Goal: Transaction & Acquisition: Purchase product/service

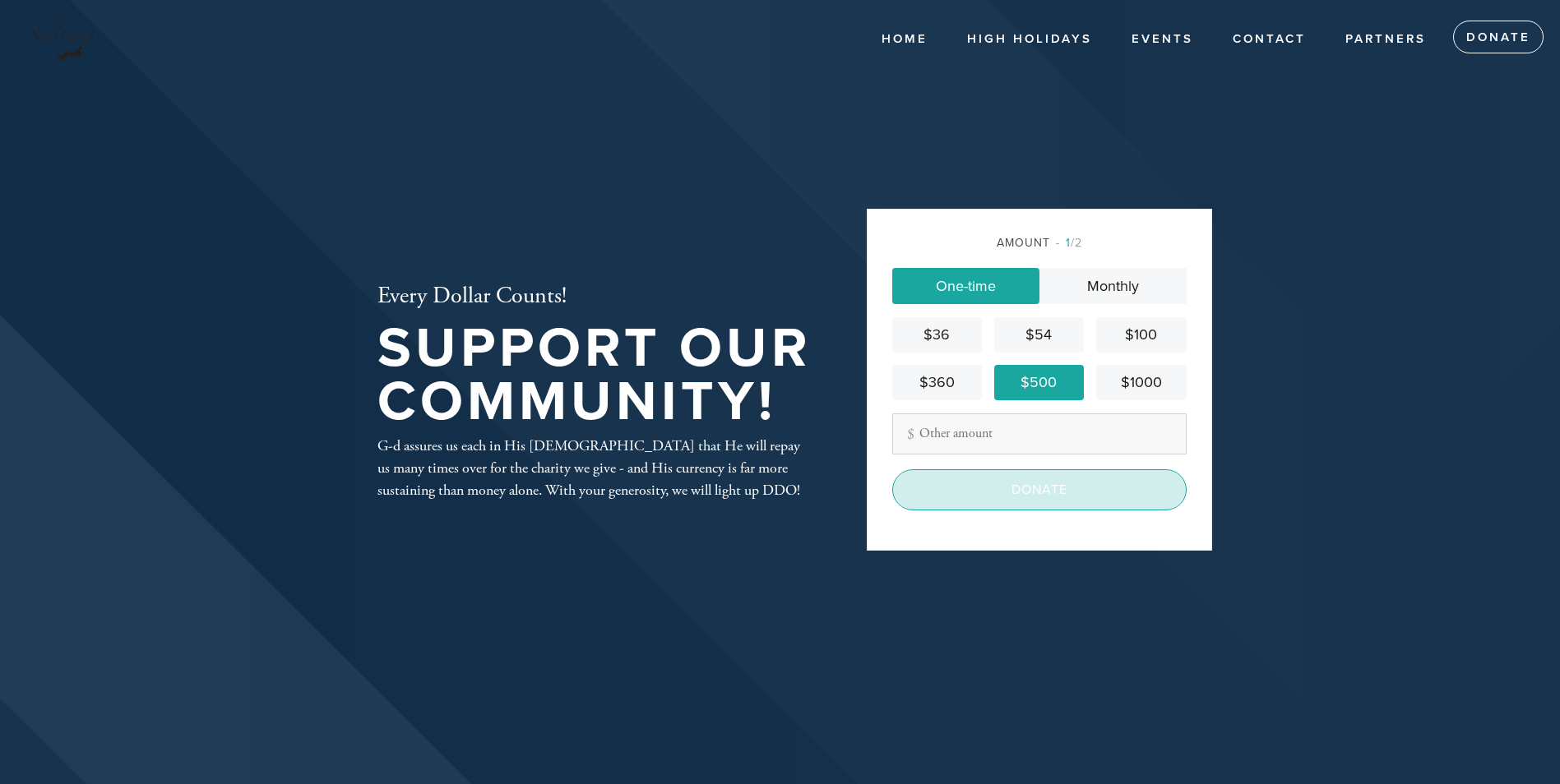
click at [1033, 487] on input "Donate" at bounding box center [1039, 490] width 295 height 41
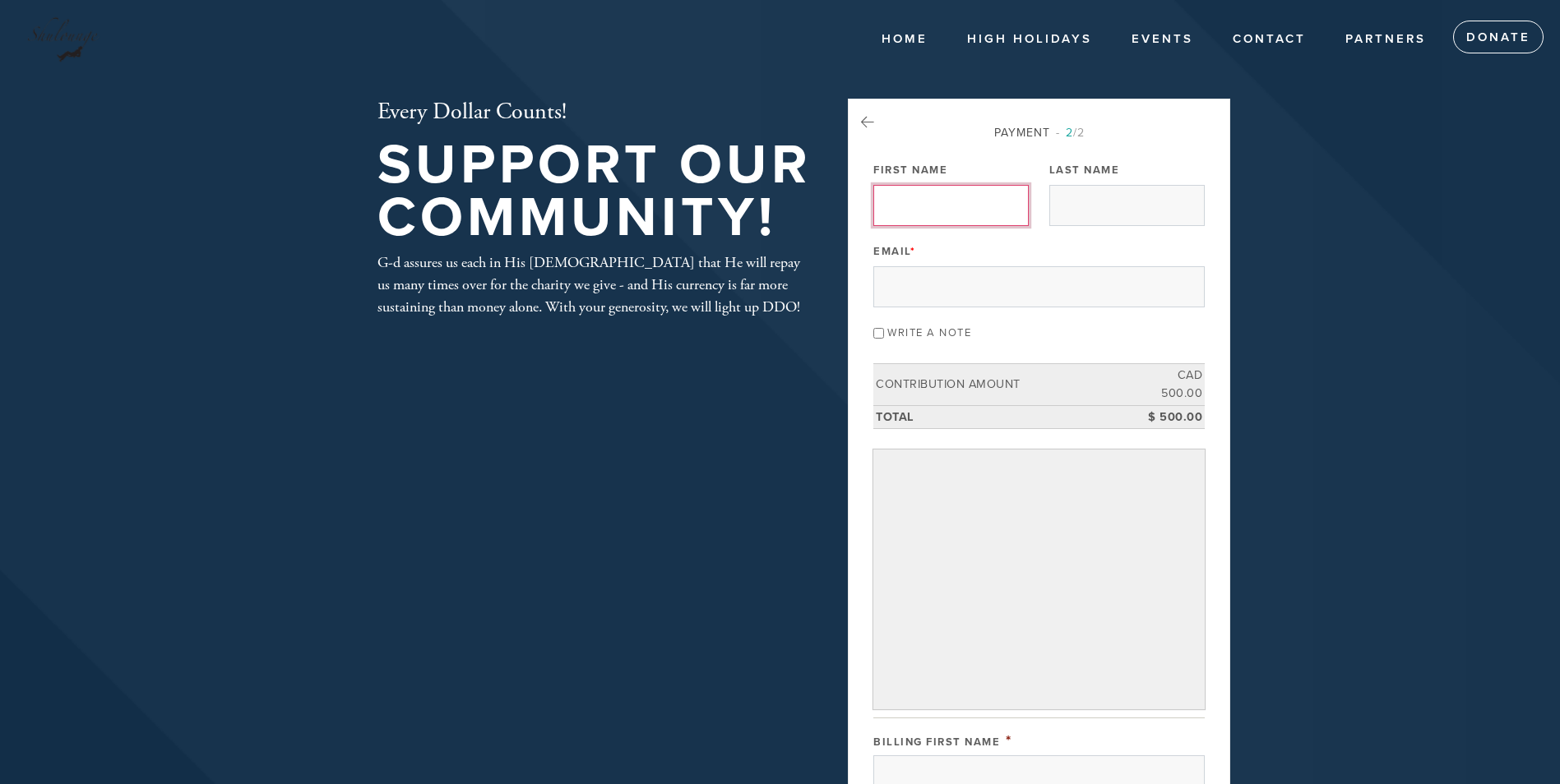
click at [916, 200] on input "First Name" at bounding box center [950, 205] width 155 height 41
type input "John"
type input "Mestel"
type input "johnnymestel@gmail.com"
click at [884, 334] on input "Write a note" at bounding box center [878, 333] width 10 height 10
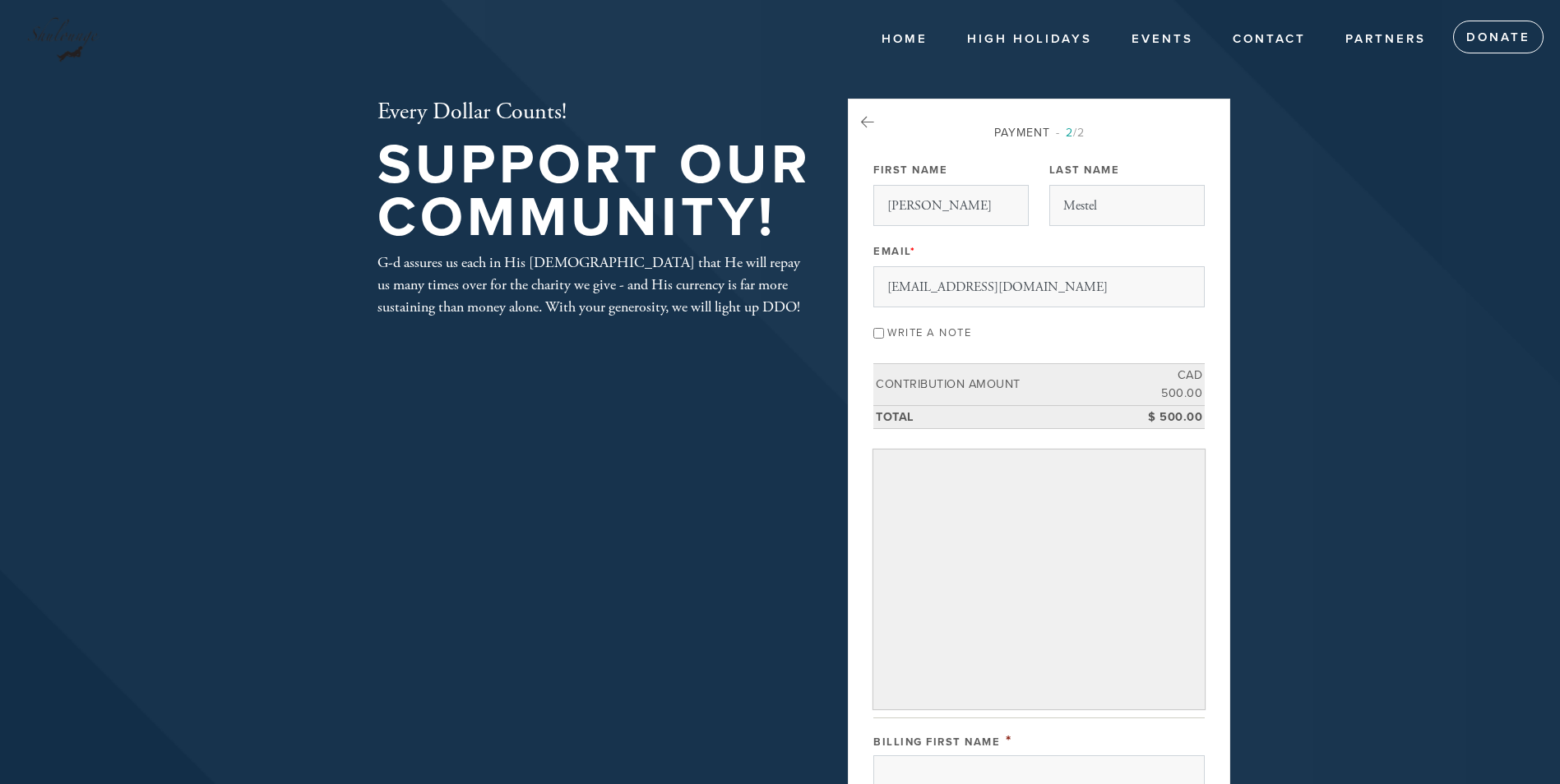
checkbox input "true"
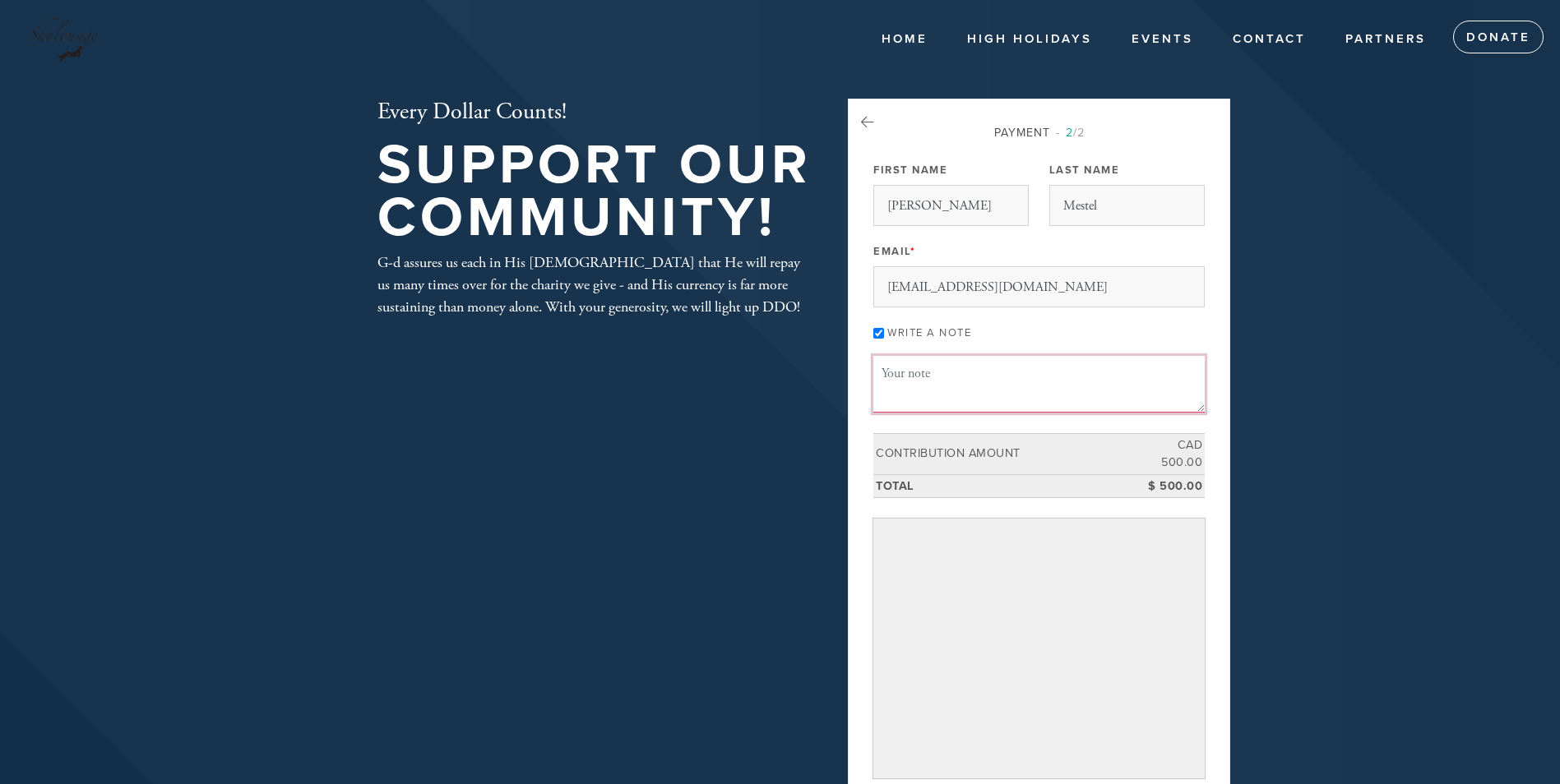
click at [918, 376] on textarea "Message or dedication" at bounding box center [1039, 383] width 331 height 56
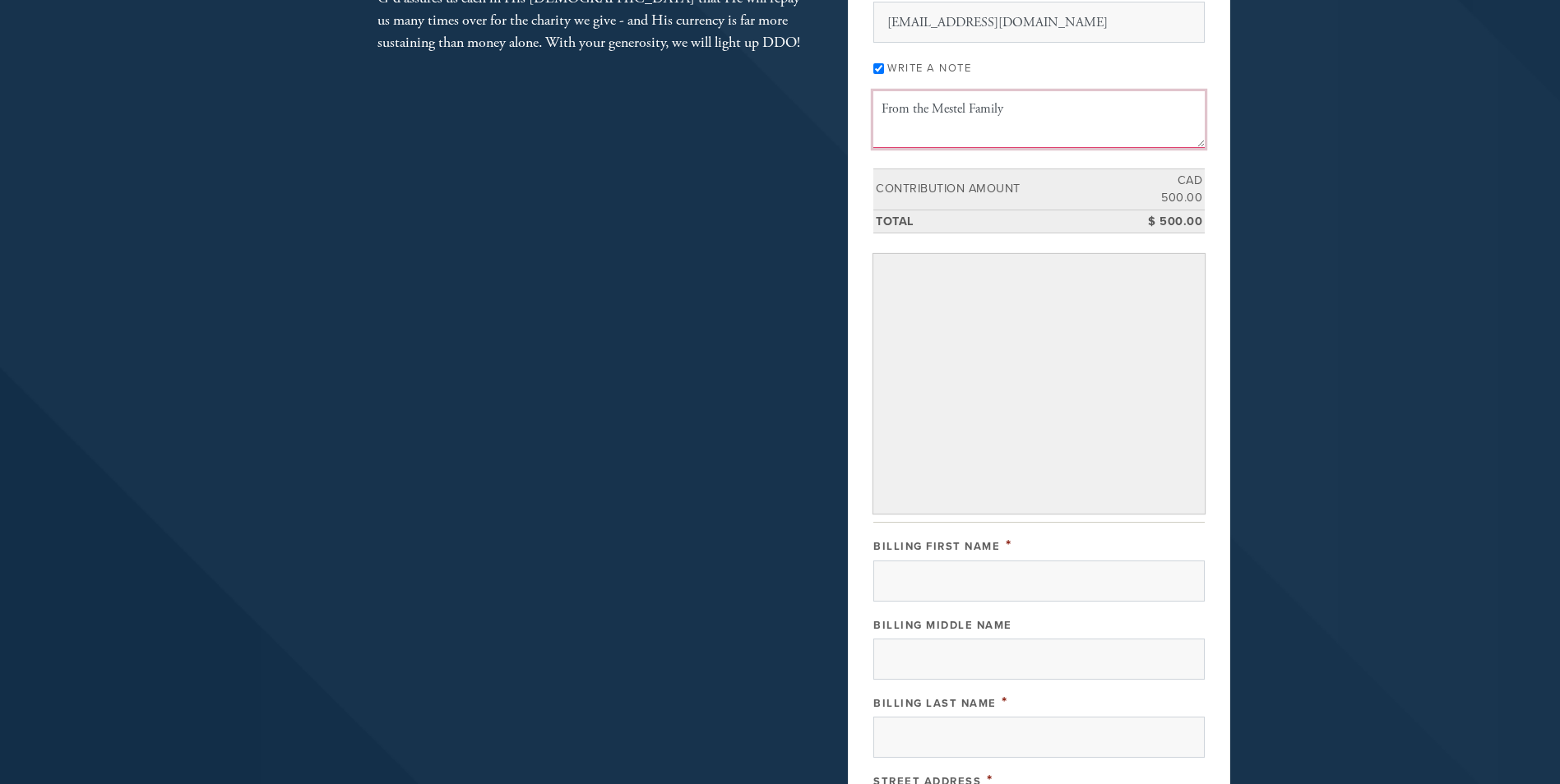
scroll to position [267, 0]
type textarea "From the Mestel Family"
click at [954, 581] on input "Billing First Name" at bounding box center [1039, 579] width 331 height 41
type input "John"
type input "Mestel"
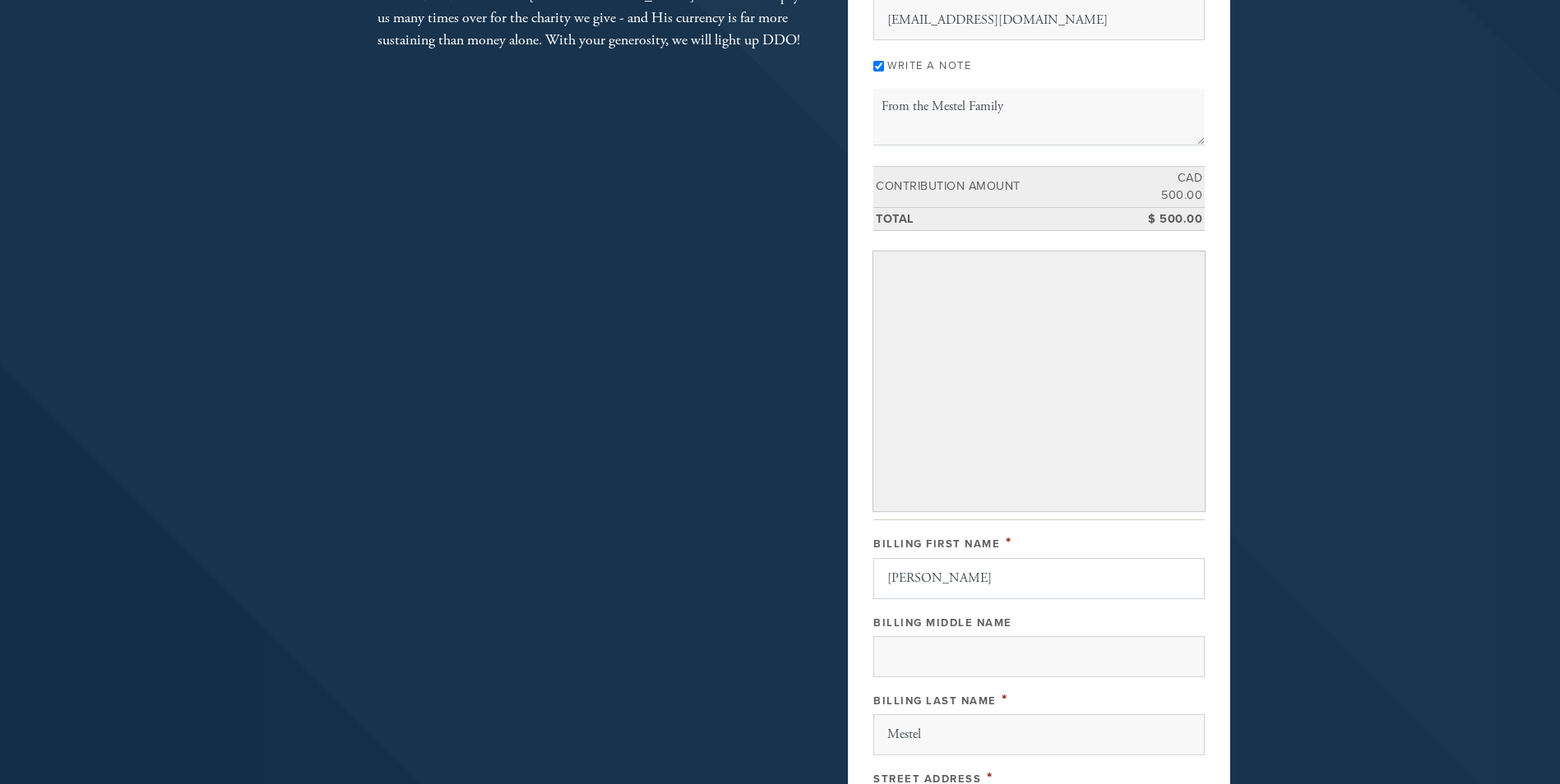
type input "55 Boulevard Brunswick"
type input "Dollard Des Ormeaux"
type input "Canada"
type input "Quebec"
type input "H9B 0B4"
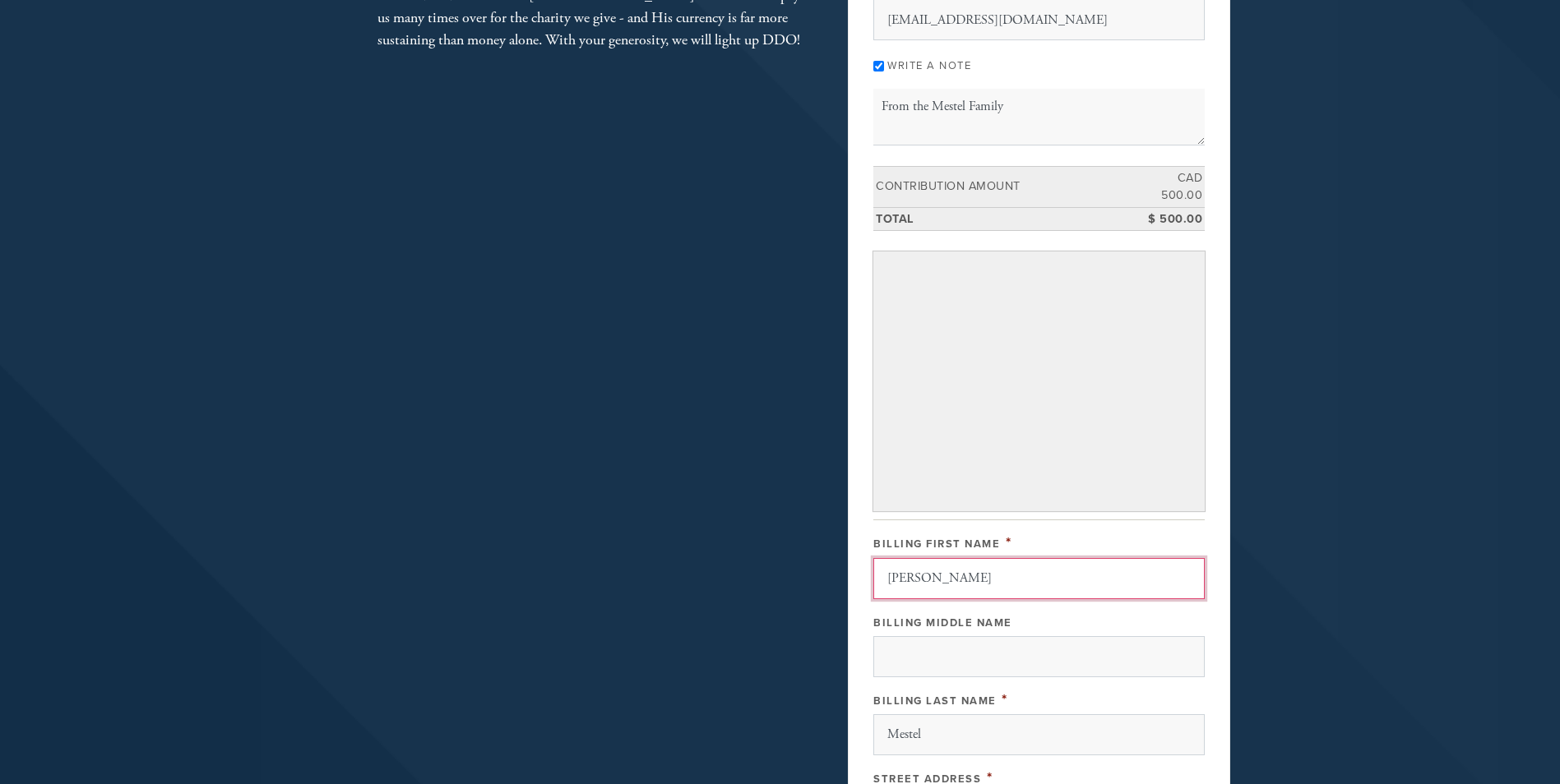
scroll to position [805, 0]
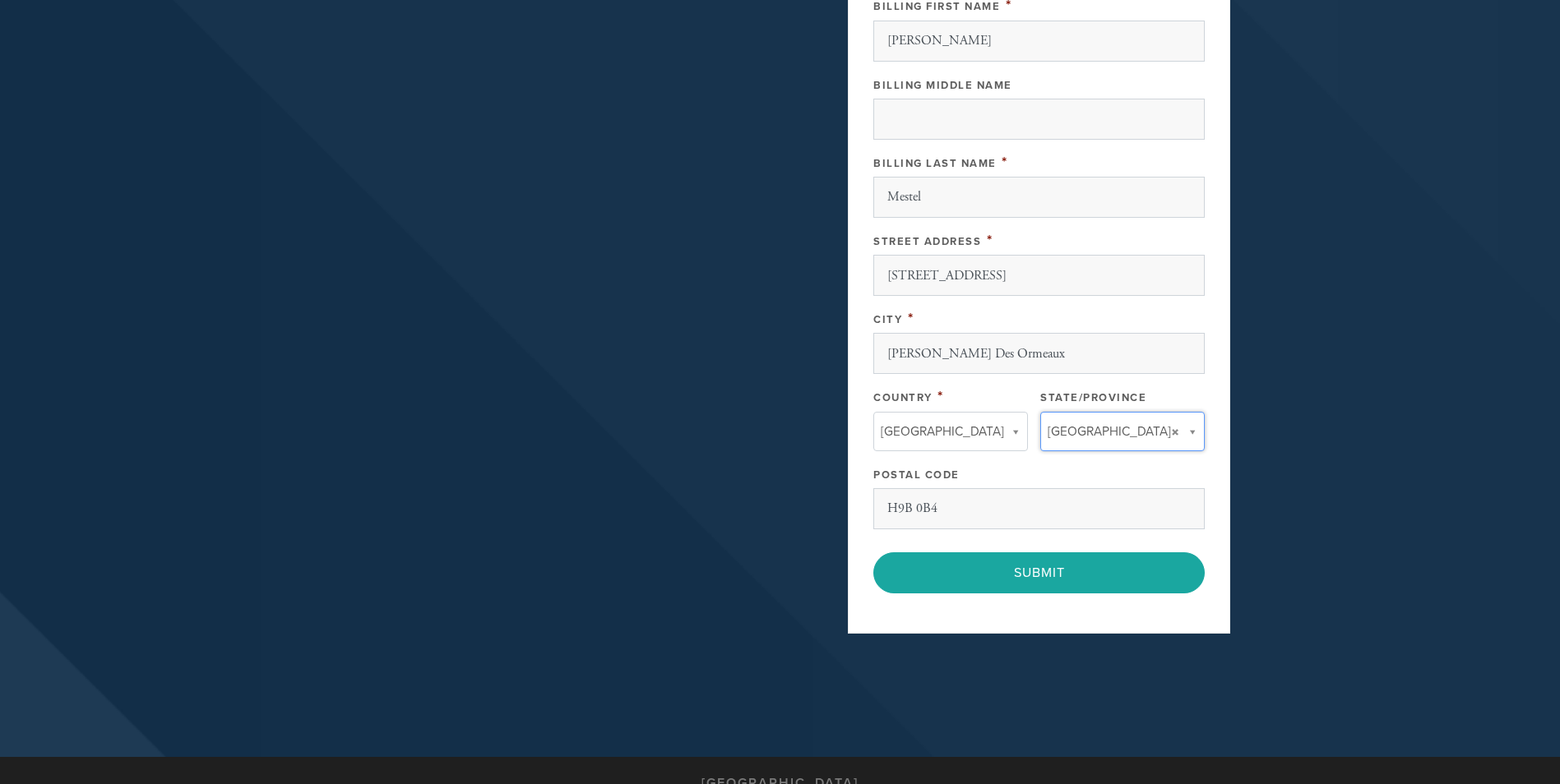
type input "Quebec"
type input "Canada"
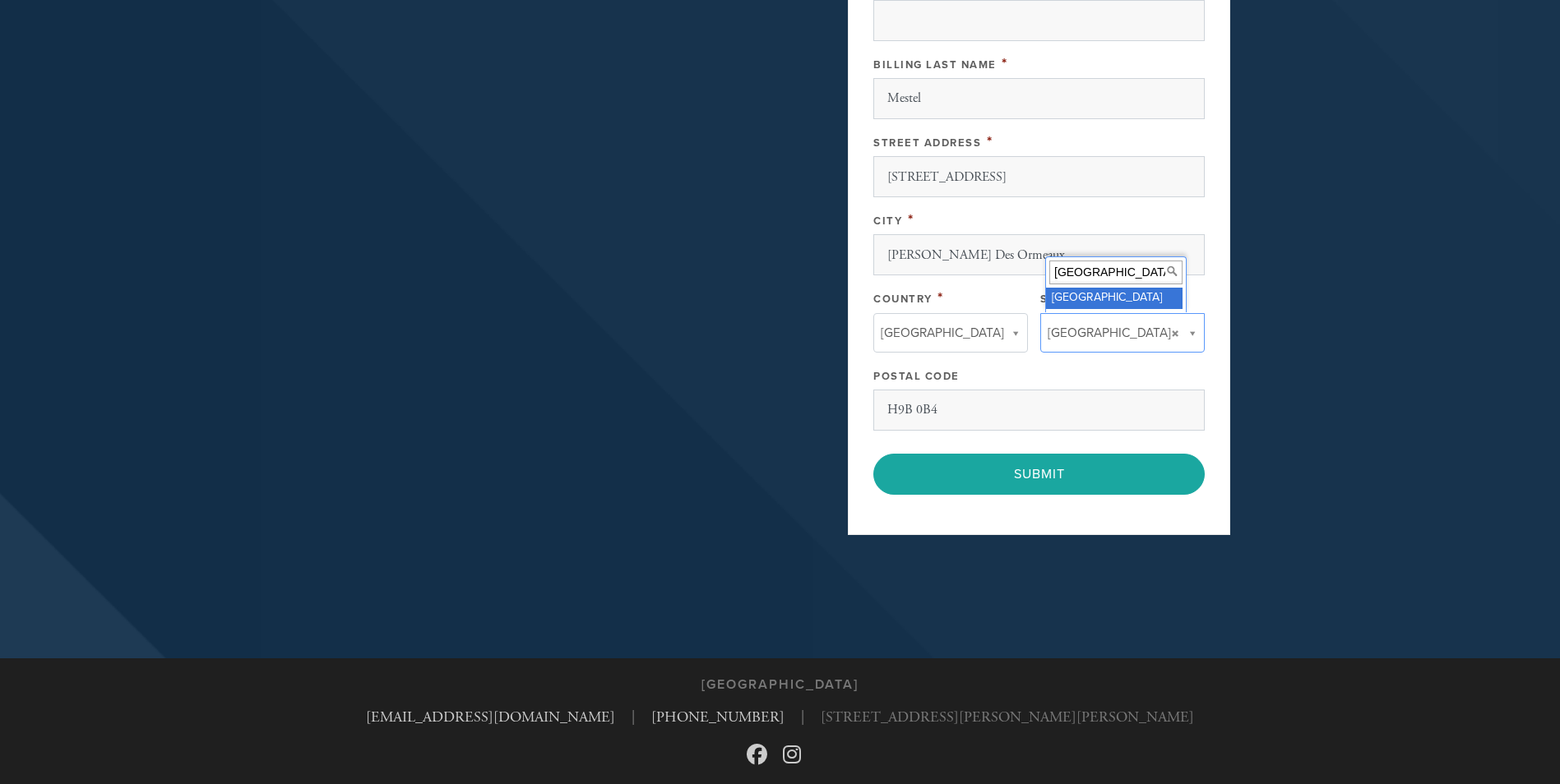
scroll to position [904, 0]
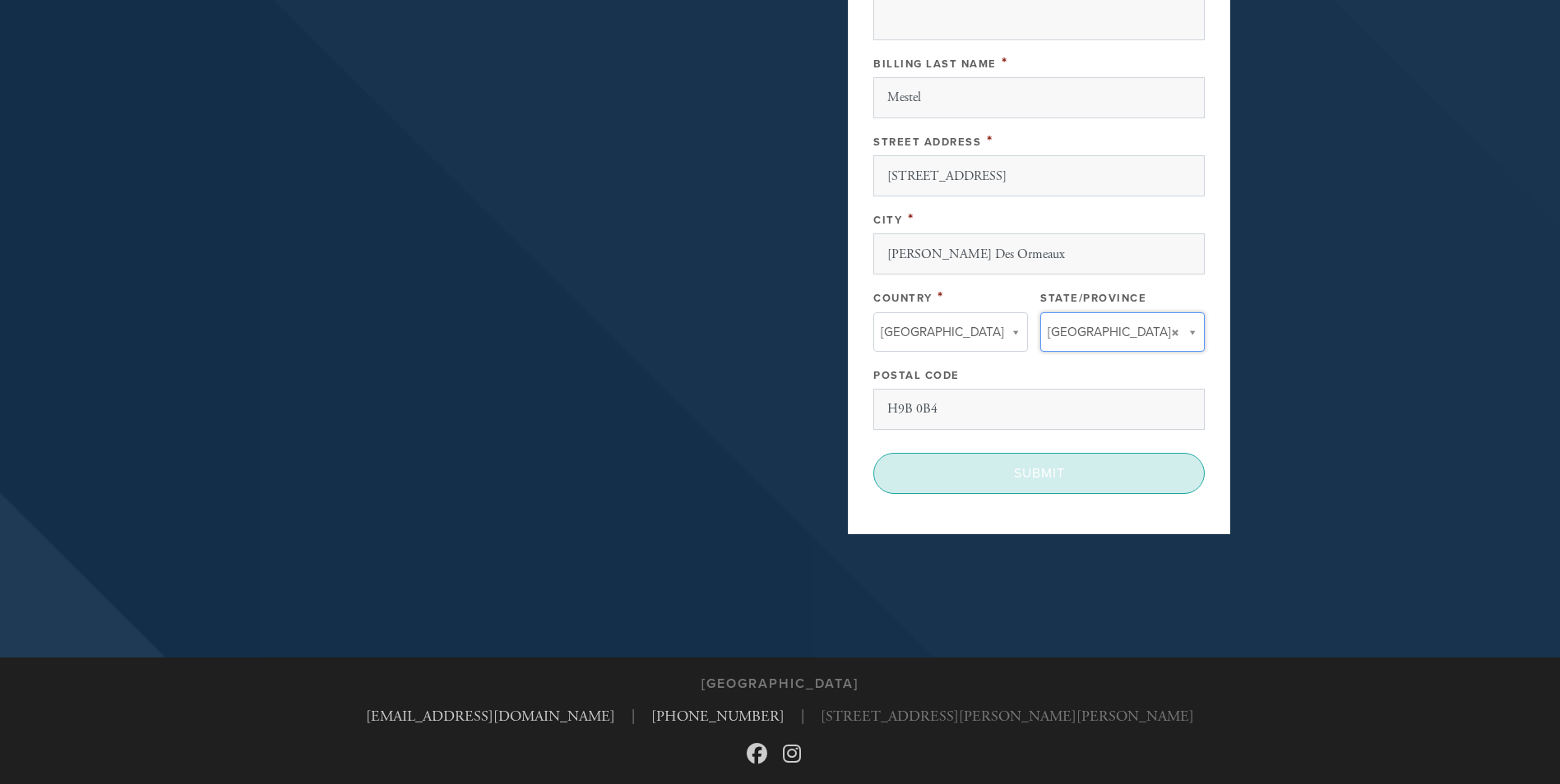
click at [1017, 472] on input "Submit" at bounding box center [1039, 473] width 331 height 41
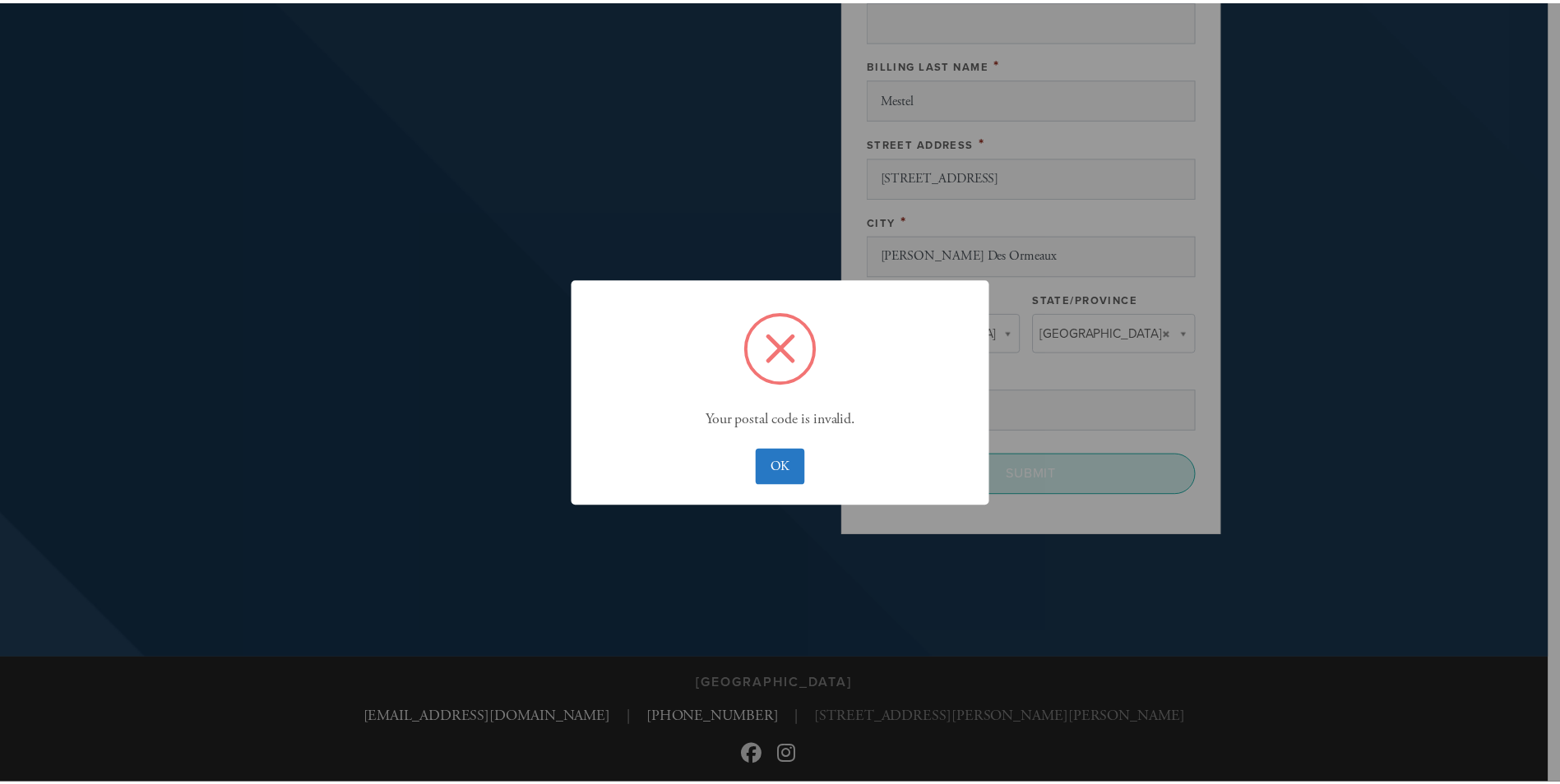
scroll to position [954, 0]
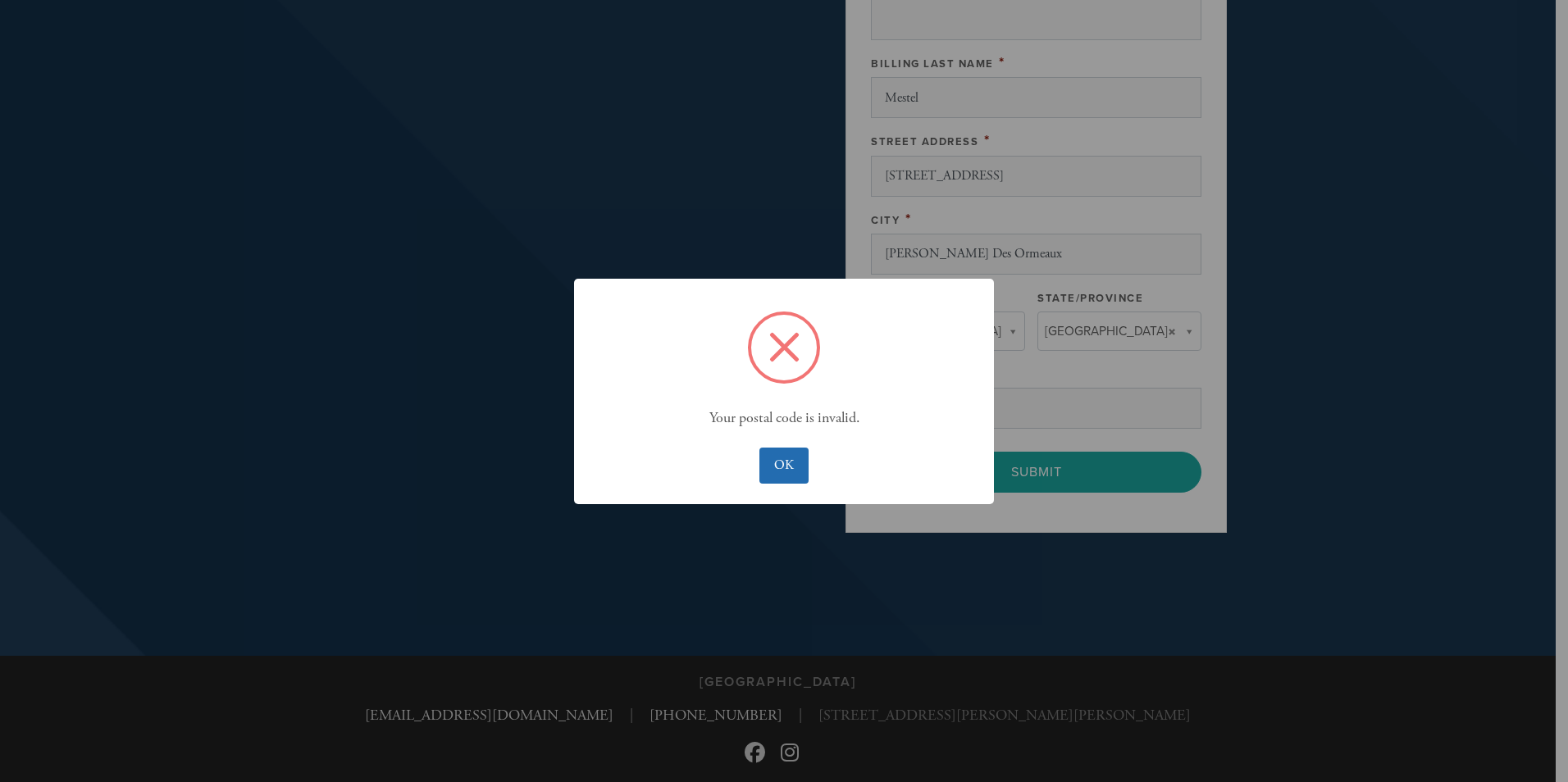
click at [782, 461] on button "OK" at bounding box center [783, 465] width 49 height 36
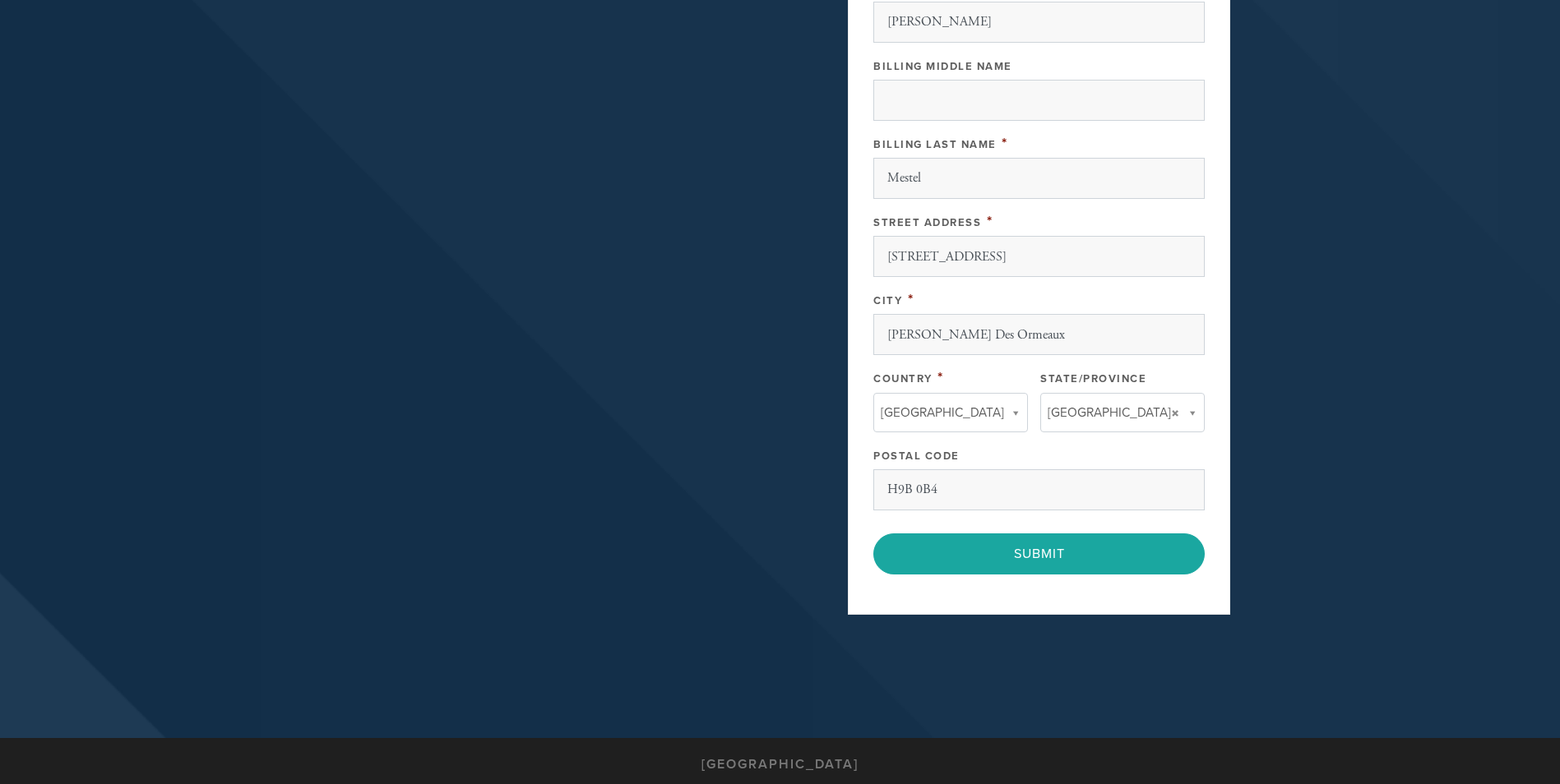
scroll to position [826, 0]
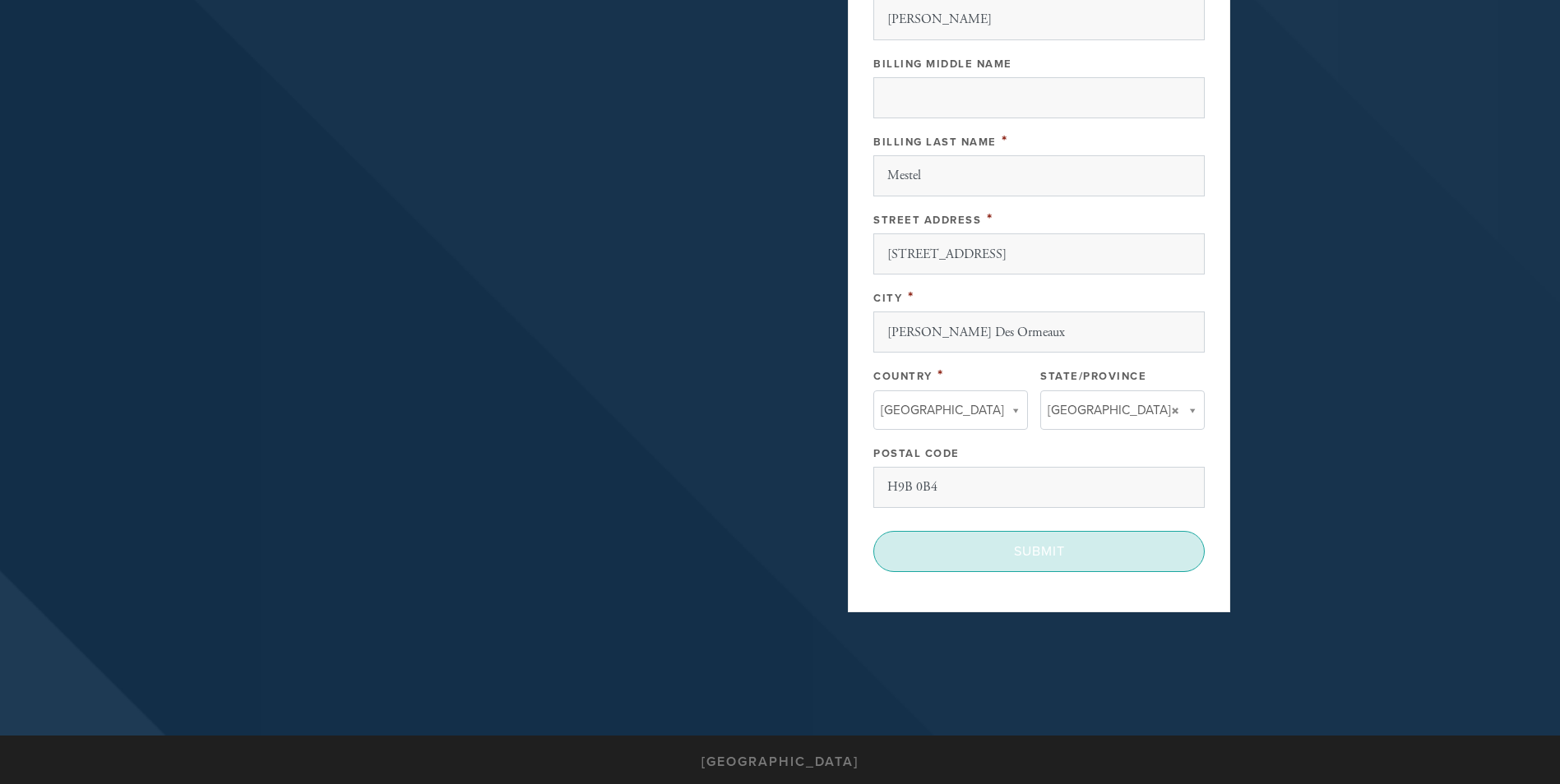
click at [1040, 552] on input "Submit" at bounding box center [1039, 551] width 331 height 41
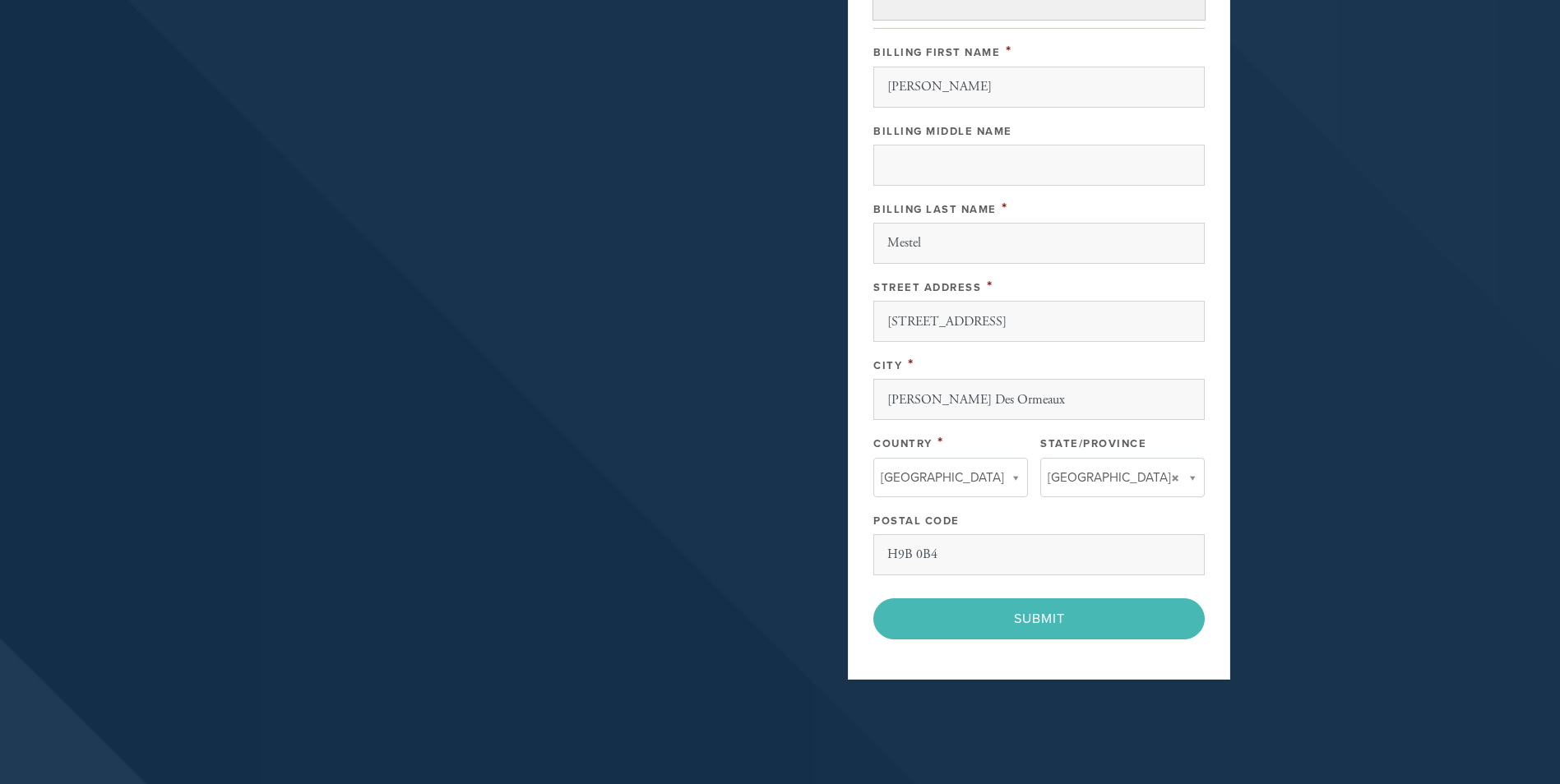
scroll to position [883, 0]
